Goal: Information Seeking & Learning: Learn about a topic

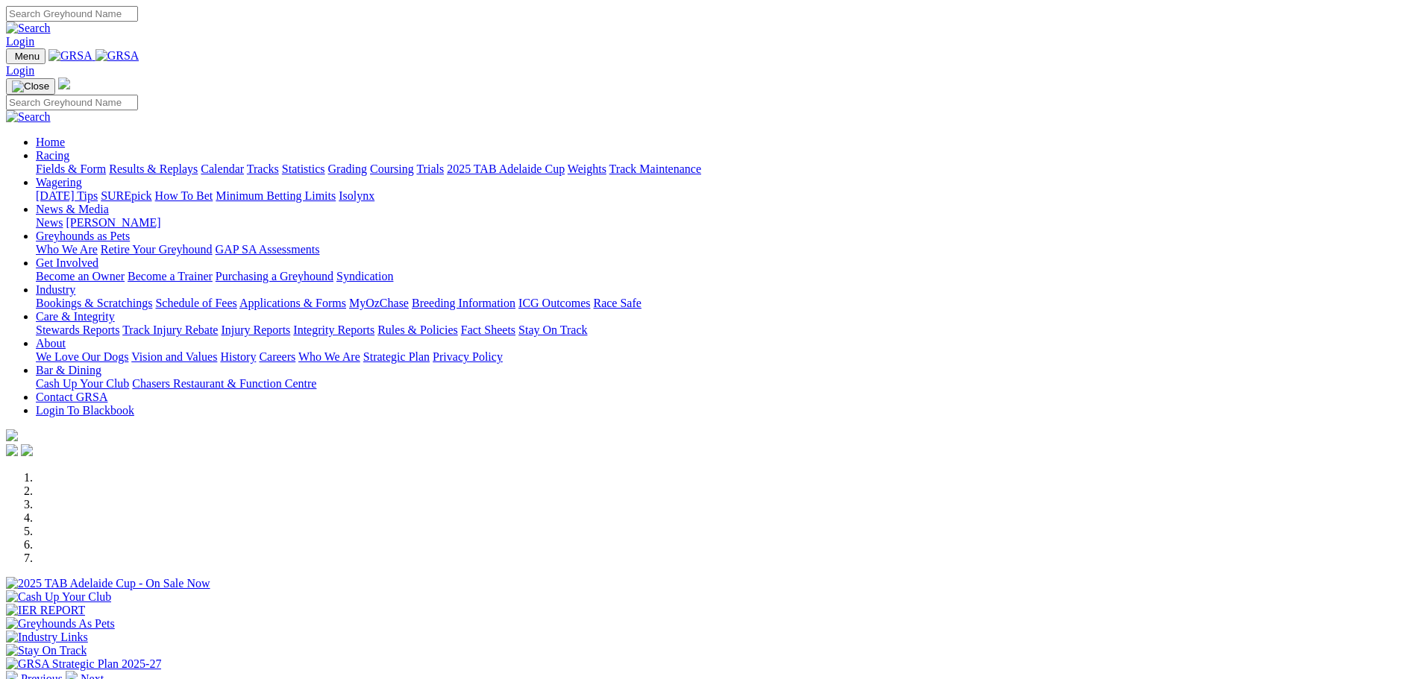
click at [106, 163] on link "Fields & Form" at bounding box center [71, 169] width 70 height 13
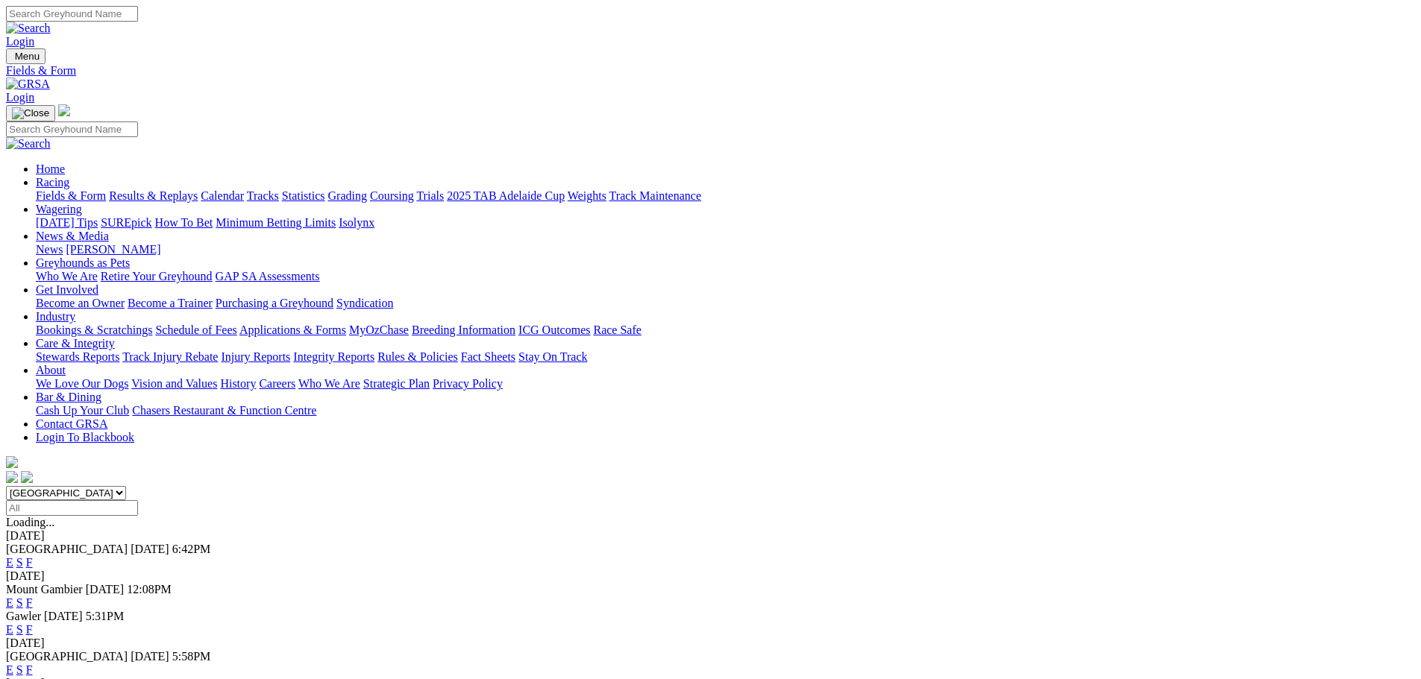
click at [126, 486] on select "[GEOGRAPHIC_DATA] [GEOGRAPHIC_DATA] [GEOGRAPHIC_DATA] [GEOGRAPHIC_DATA] [GEOGRA…" at bounding box center [66, 493] width 120 height 14
select select "WA"
click at [126, 486] on select "South Australia New South Wales Northern Territory Queensland Tasmania Victoria…" at bounding box center [66, 493] width 120 height 14
click at [13, 556] on link "E" at bounding box center [9, 562] width 7 height 13
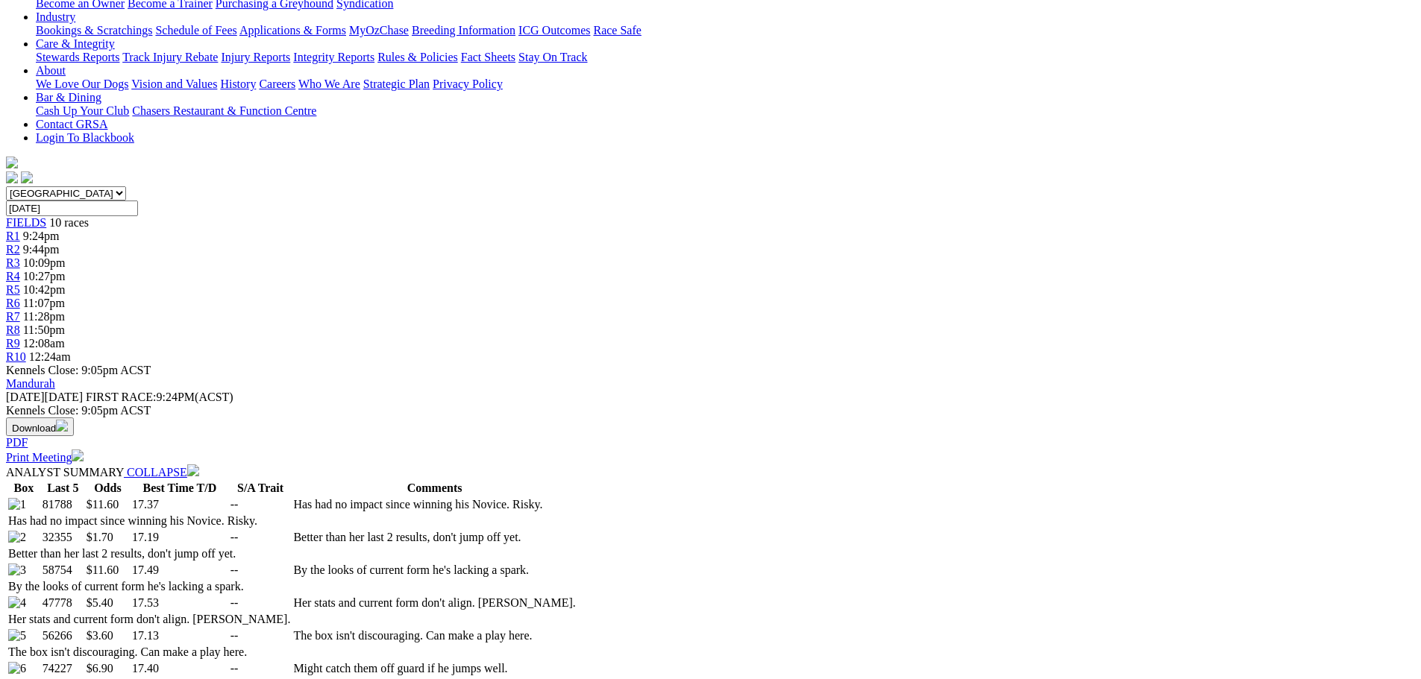
scroll to position [373, 0]
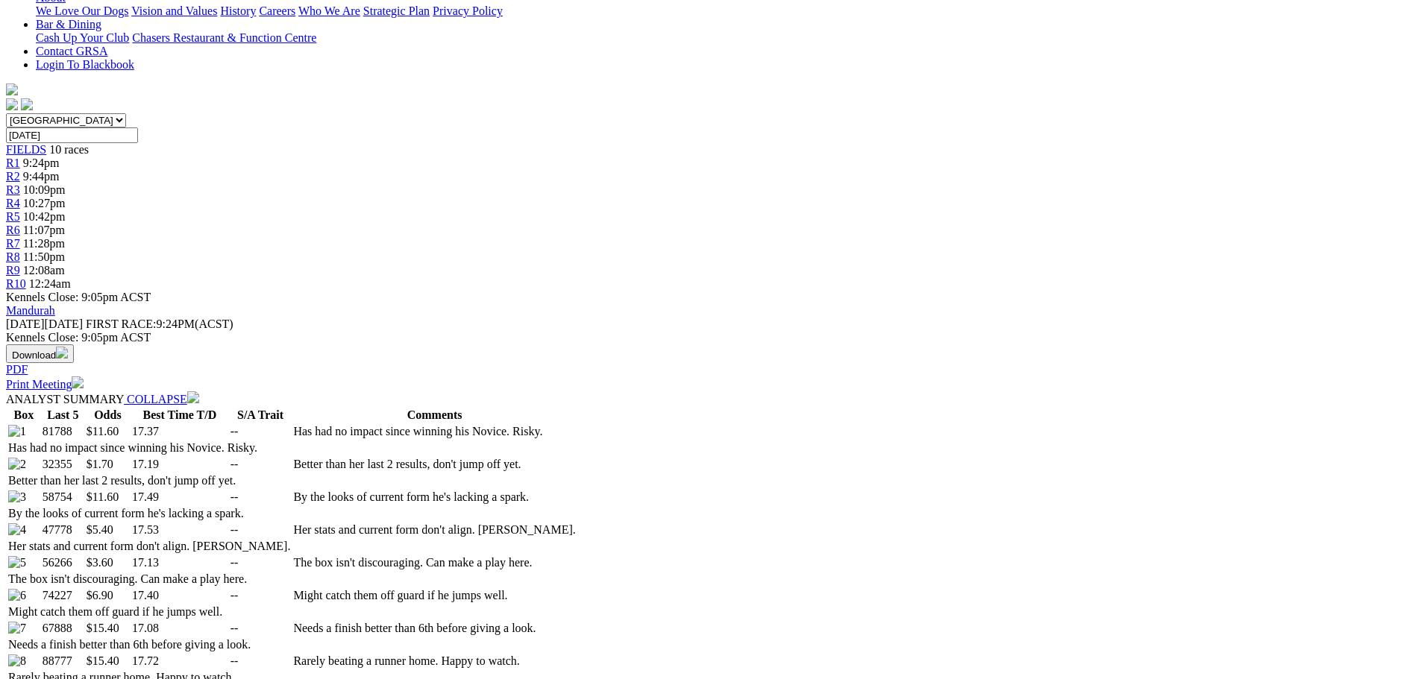
select select "20"
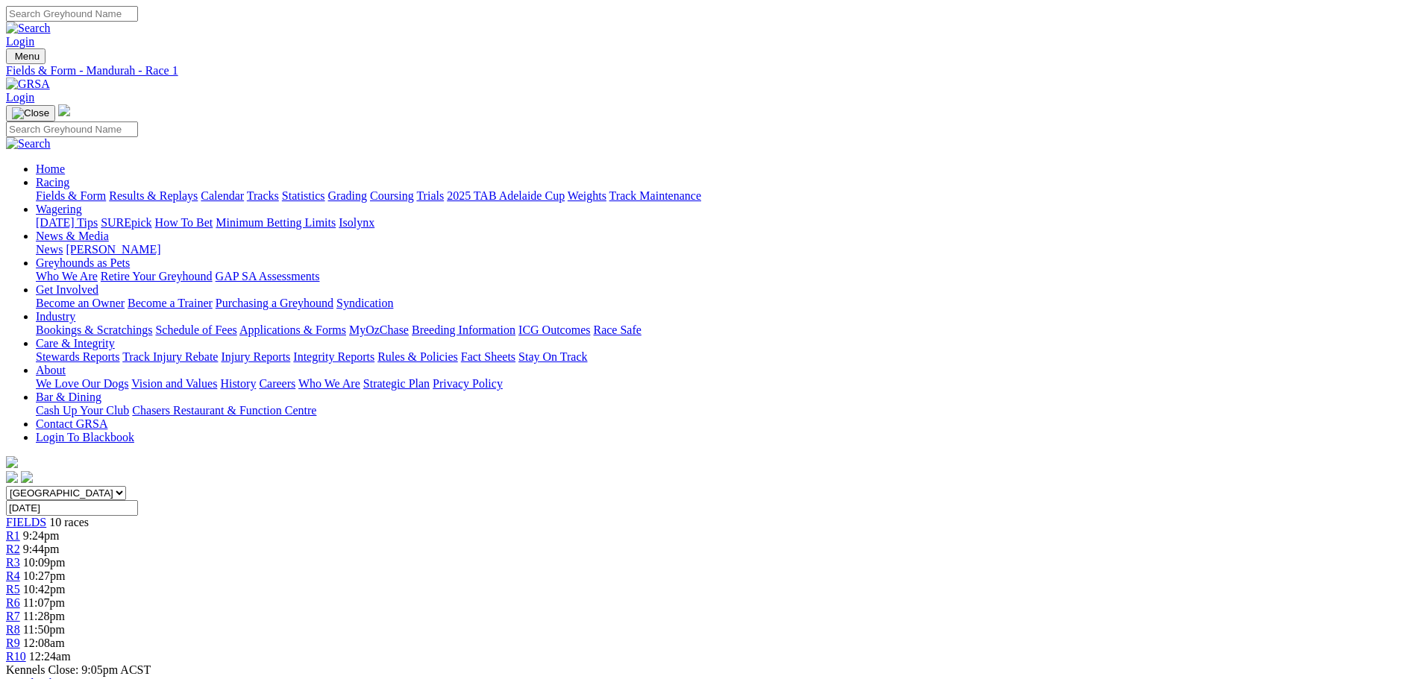
scroll to position [522, 0]
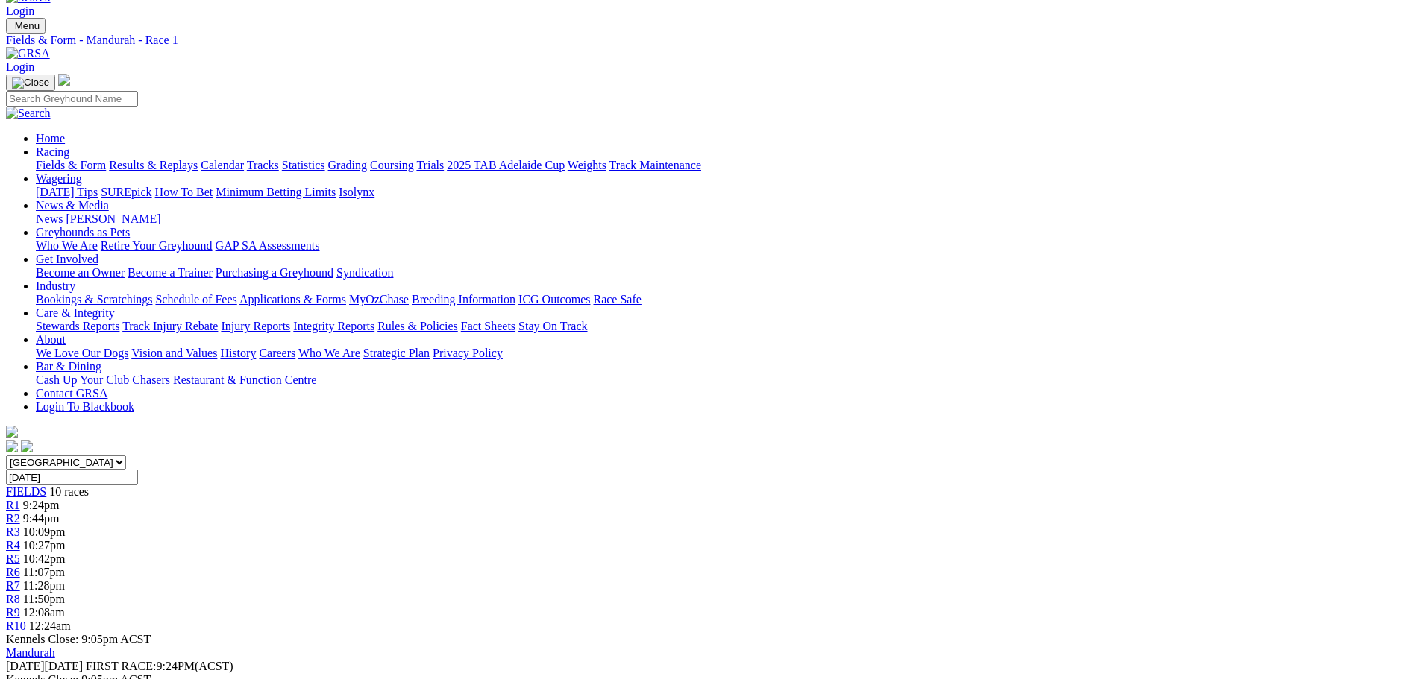
scroll to position [0, 0]
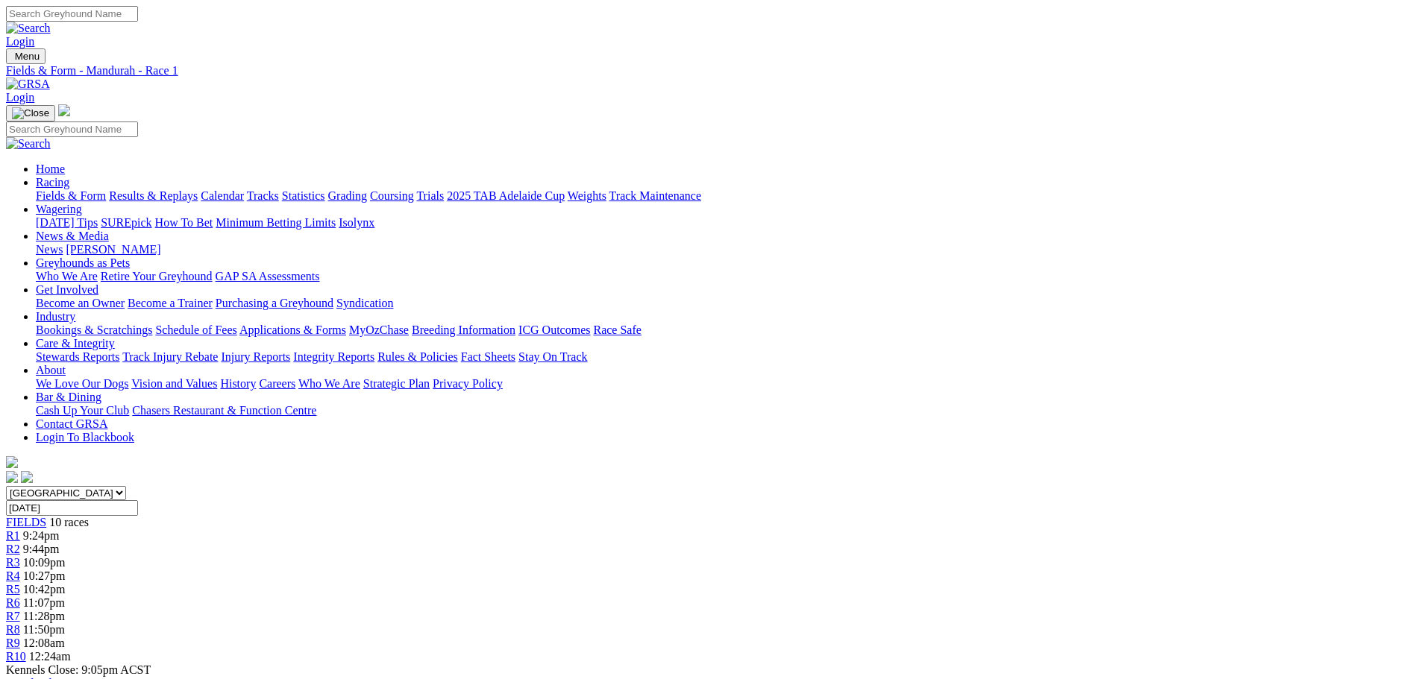
click at [460, 543] on div "R2 9:44pm" at bounding box center [710, 549] width 1409 height 13
click at [65, 597] on span "11:07pm" at bounding box center [44, 603] width 42 height 13
click at [65, 610] on span "11:28pm" at bounding box center [44, 616] width 42 height 13
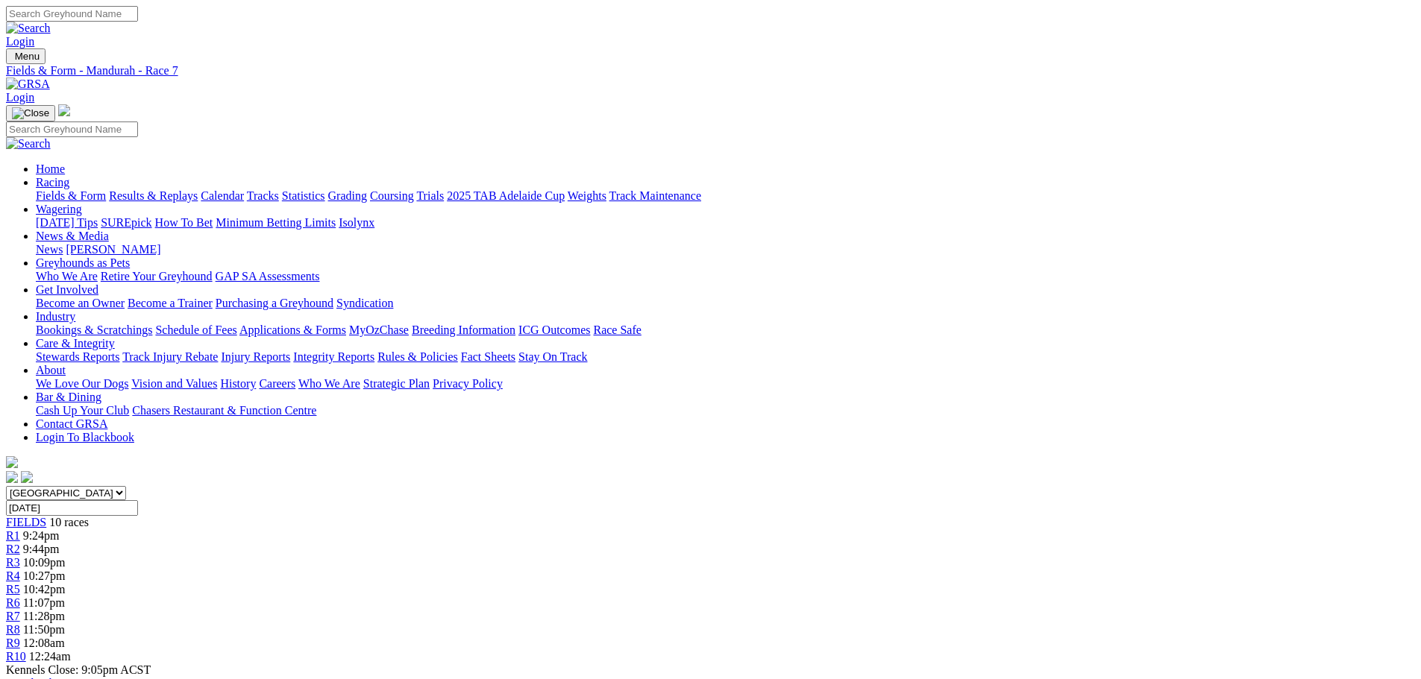
click at [988, 624] on div "R8 11:50pm" at bounding box center [710, 630] width 1409 height 13
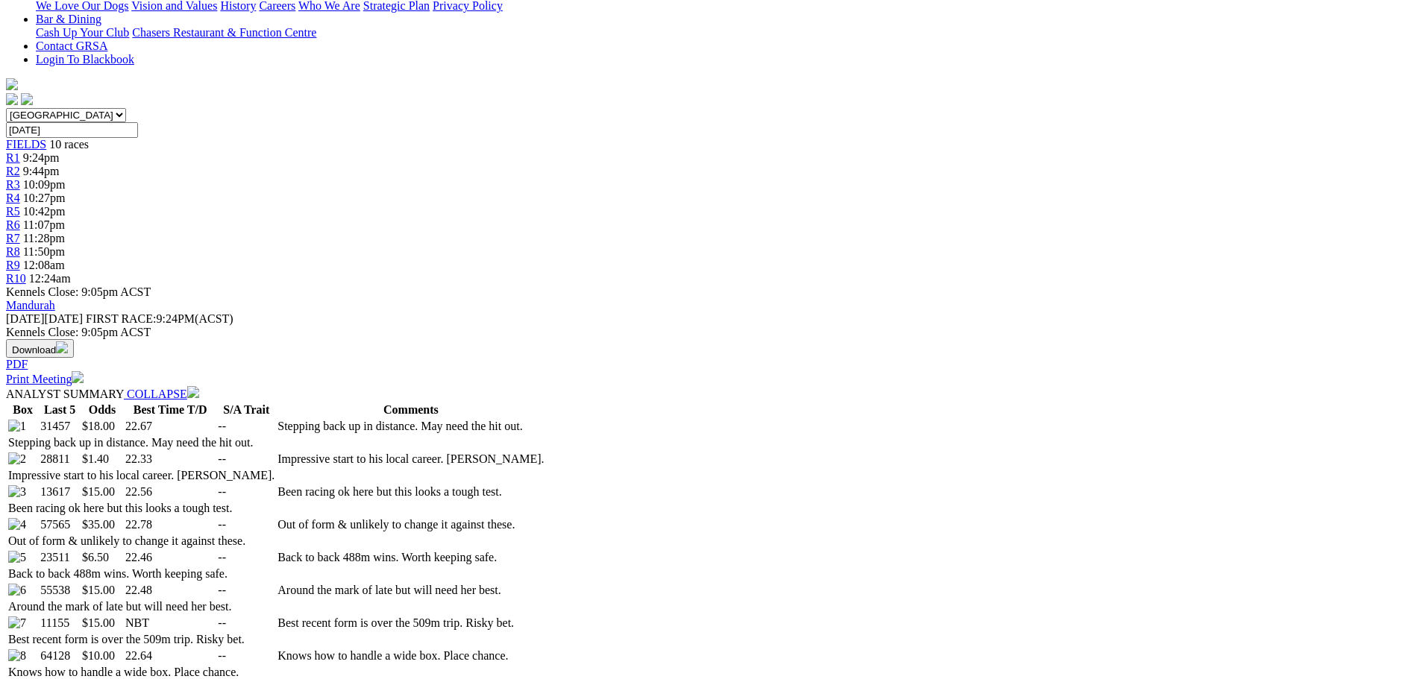
scroll to position [373, 0]
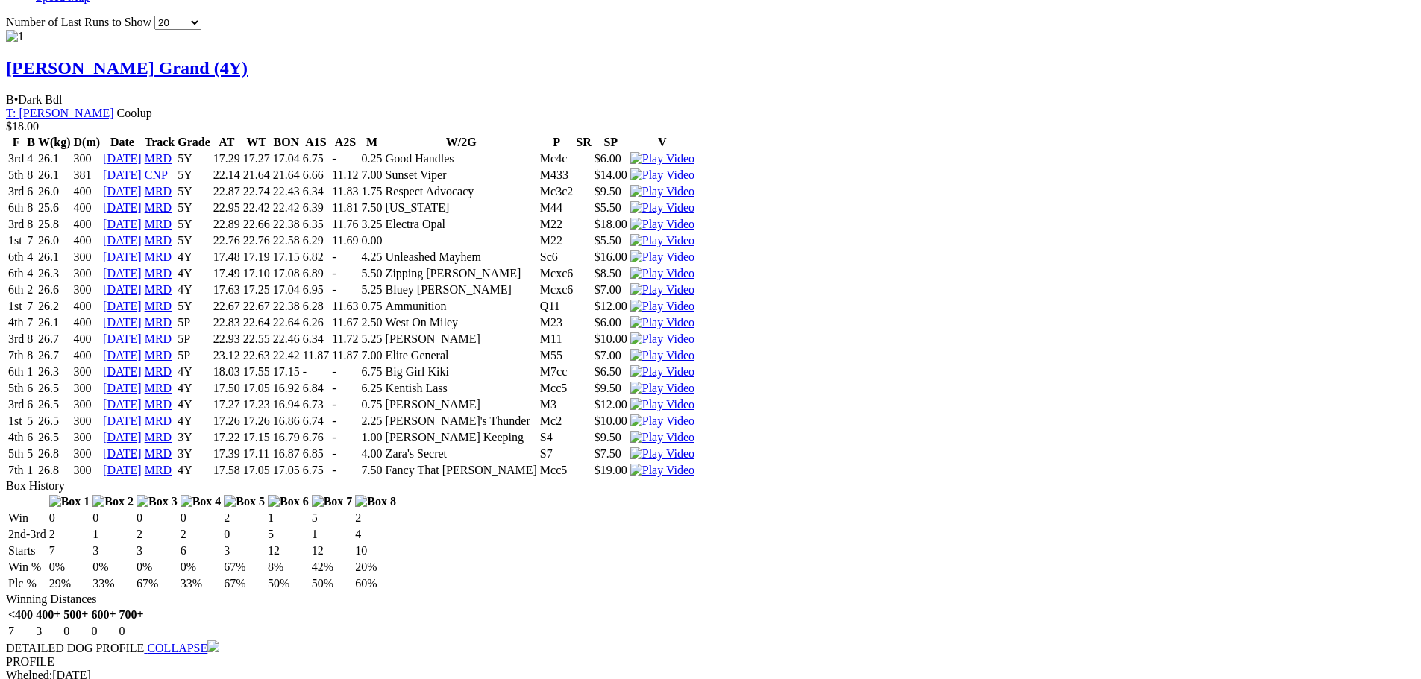
scroll to position [0, 0]
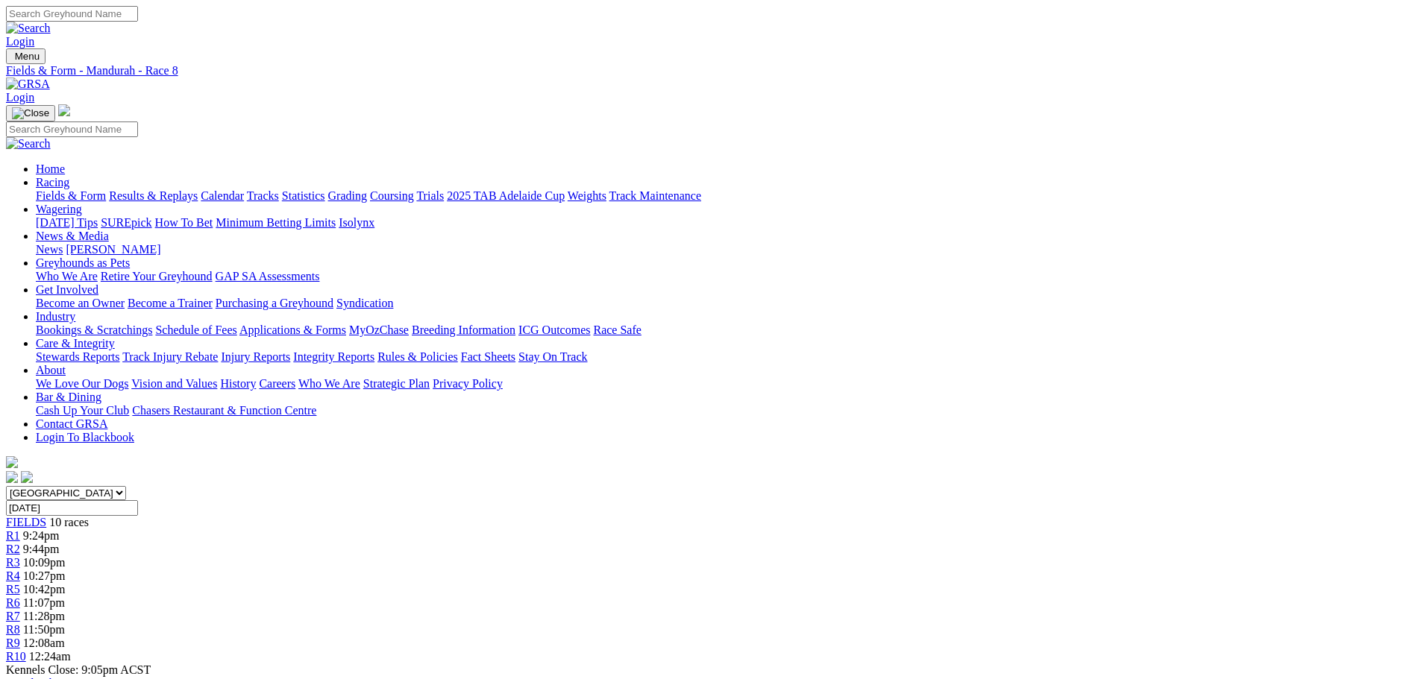
click at [66, 556] on span "10:09pm" at bounding box center [44, 562] width 43 height 13
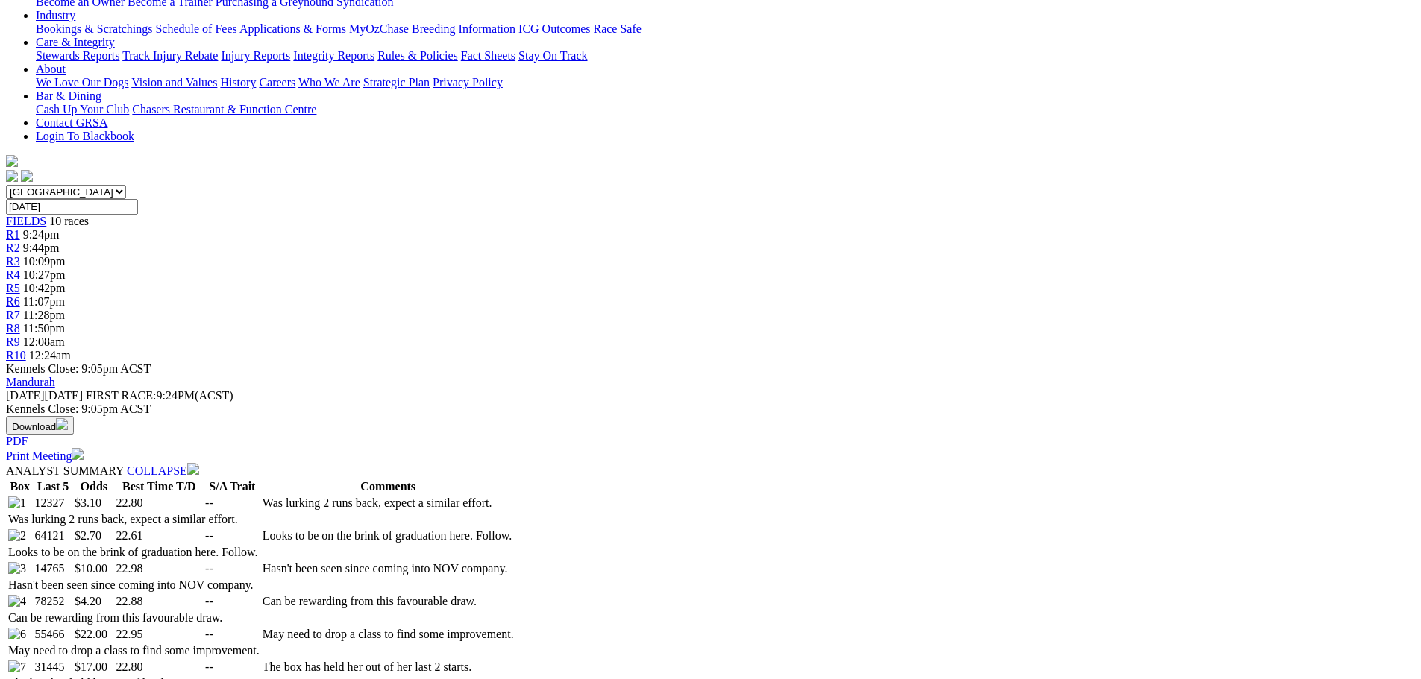
scroll to position [298, 0]
drag, startPoint x: 374, startPoint y: 462, endPoint x: 360, endPoint y: 430, distance: 35.1
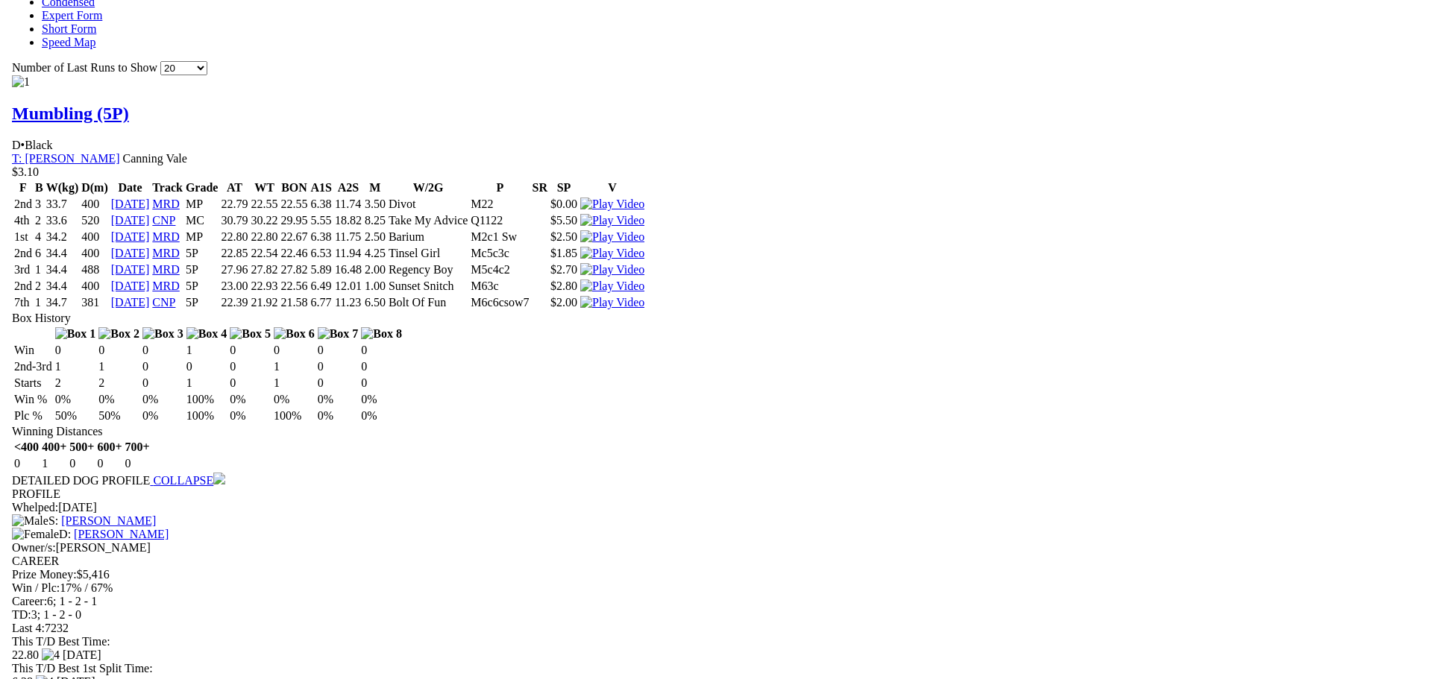
scroll to position [1268, 0]
